Goal: Transaction & Acquisition: Obtain resource

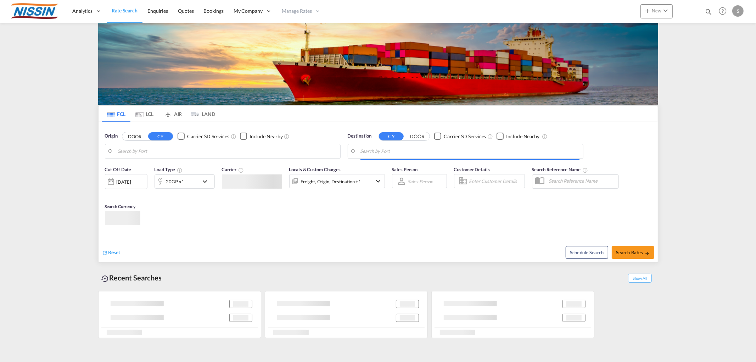
type input "[GEOGRAPHIC_DATA], [GEOGRAPHIC_DATA], USCMH"
type input "[GEOGRAPHIC_DATA] ([GEOGRAPHIC_DATA]), ITNAP"
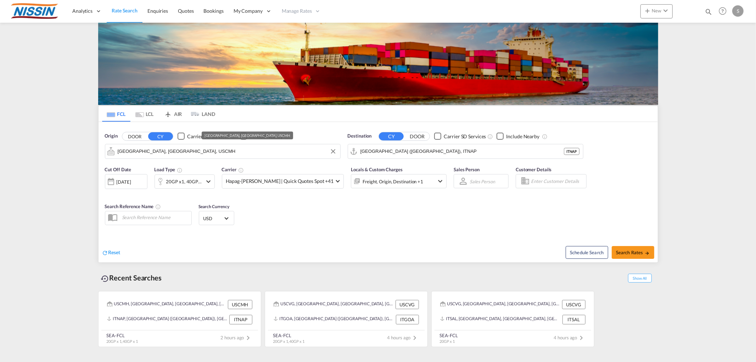
click at [177, 153] on input "[GEOGRAPHIC_DATA], [GEOGRAPHIC_DATA], USCMH" at bounding box center [227, 151] width 219 height 11
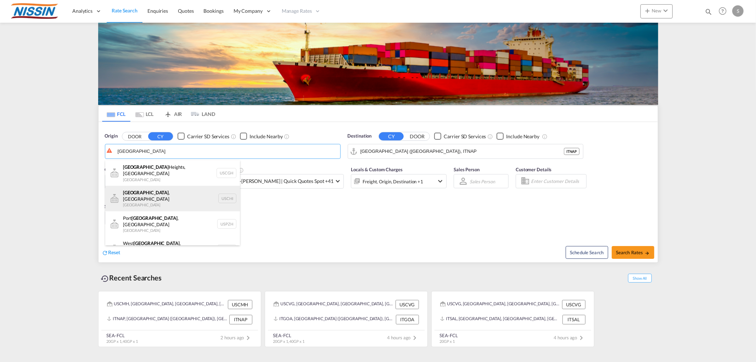
type input "[GEOGRAPHIC_DATA], [GEOGRAPHIC_DATA], USCHI"
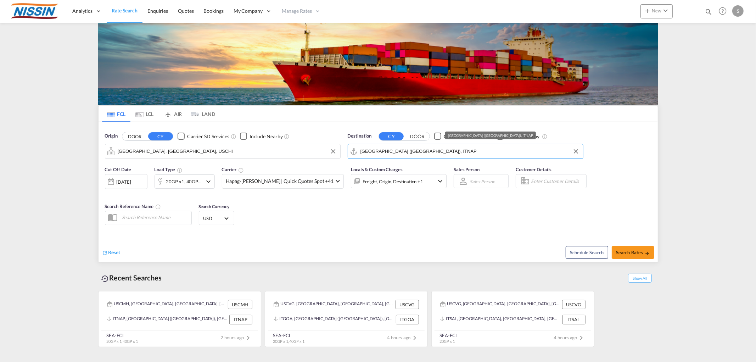
click at [413, 155] on input "[GEOGRAPHIC_DATA] ([GEOGRAPHIC_DATA]), ITNAP" at bounding box center [469, 151] width 219 height 11
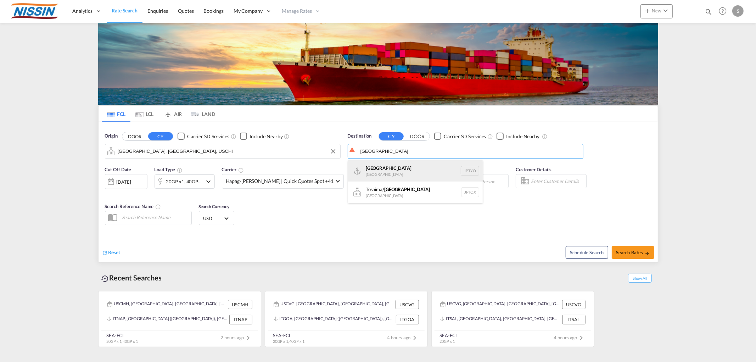
click at [391, 169] on div "Tokyo [GEOGRAPHIC_DATA] JPTYO" at bounding box center [415, 170] width 135 height 21
type input "[GEOGRAPHIC_DATA], JPTYO"
click at [631, 249] on button "Search Rates" at bounding box center [632, 252] width 43 height 13
type input "USCHI to JPTYO / [DATE]"
